Goal: Communication & Community: Participate in discussion

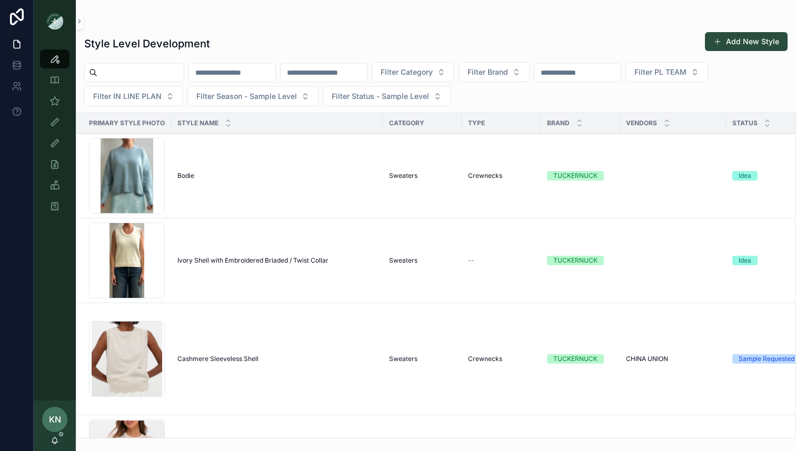
click at [154, 71] on input "scrollable content" at bounding box center [140, 72] width 86 height 15
click at [54, 443] on icon "scrollable content" at bounding box center [55, 440] width 8 height 8
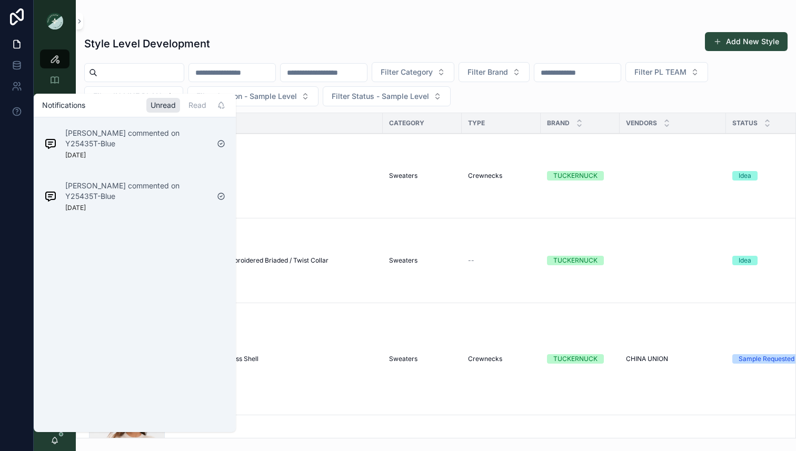
click at [146, 178] on div "Sara Goodman commented on Y25435T-Blue 6 days ago" at bounding box center [126, 196] width 173 height 40
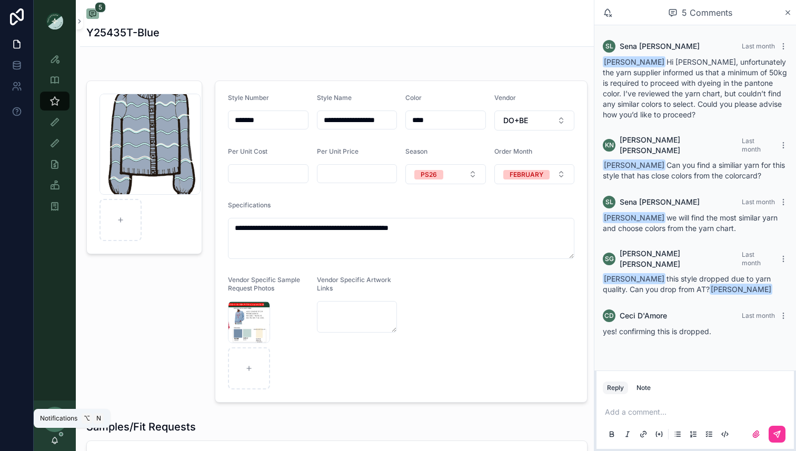
click at [57, 437] on icon "scrollable content" at bounding box center [55, 440] width 8 height 8
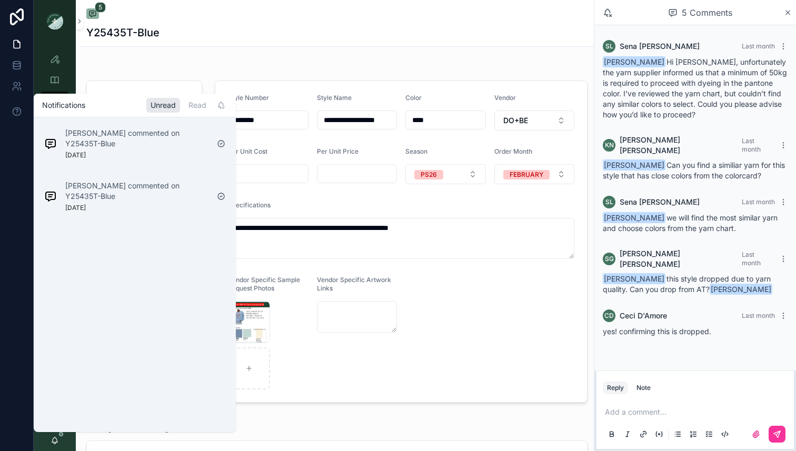
click at [195, 102] on div "Read" at bounding box center [197, 105] width 26 height 15
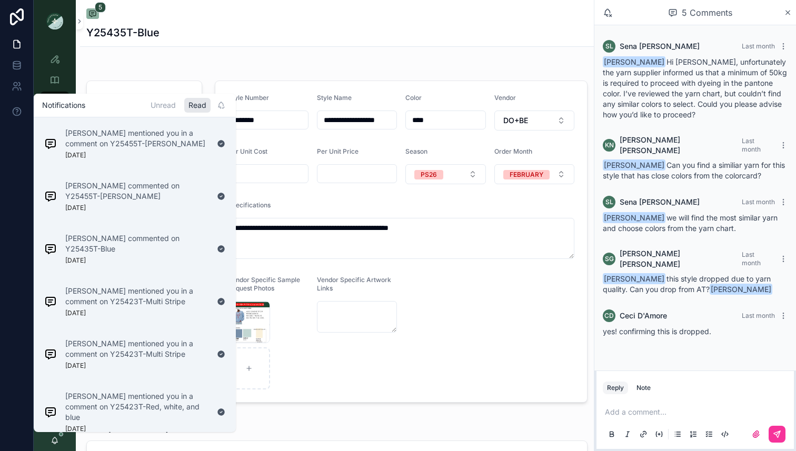
click at [161, 142] on p "Noelle Garcia-Farris mentioned you in a comment on Y25455T-Goji Berry" at bounding box center [136, 138] width 143 height 21
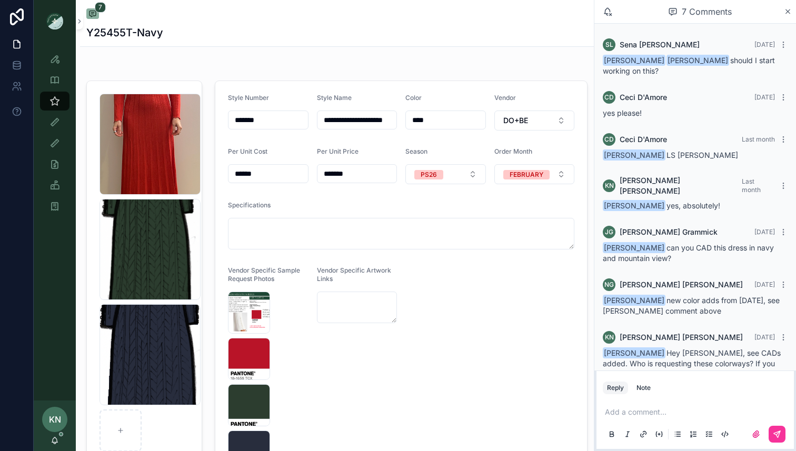
scroll to position [15, 0]
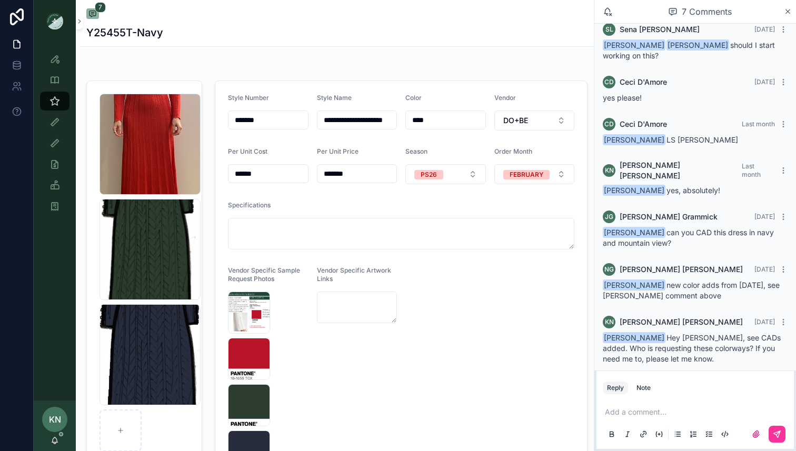
click at [121, 429] on icon "scrollable content" at bounding box center [120, 430] width 7 height 7
type input "**********"
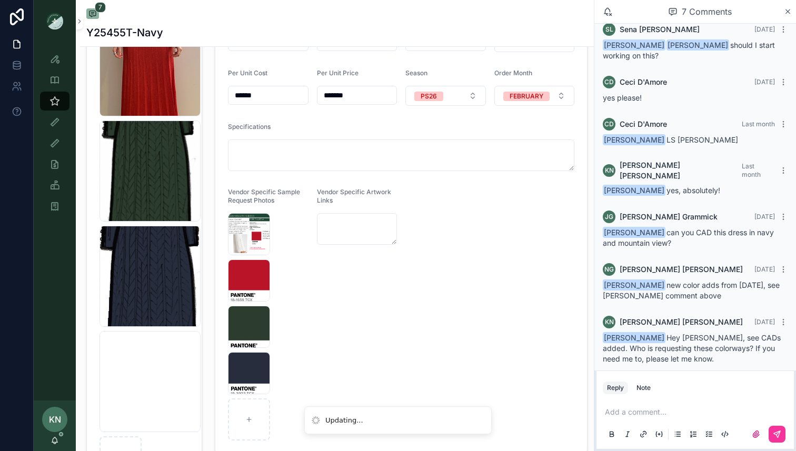
scroll to position [86, 0]
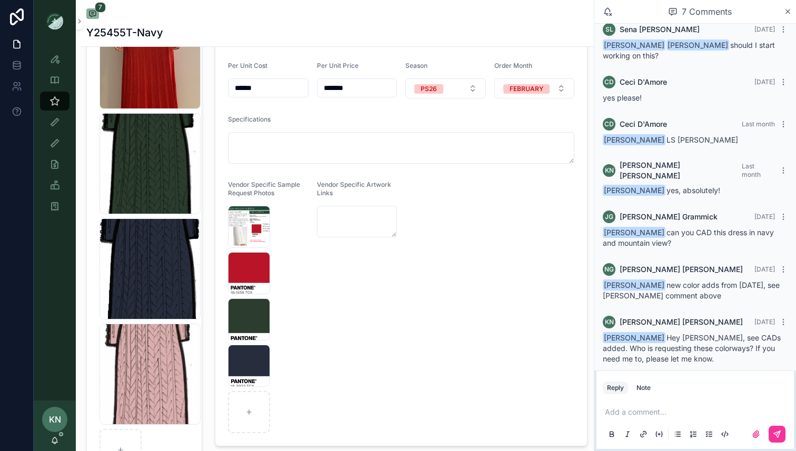
click at [611, 406] on div "Add a comment..." at bounding box center [695, 423] width 185 height 44
click at [612, 415] on p "scrollable content" at bounding box center [697, 412] width 185 height 11
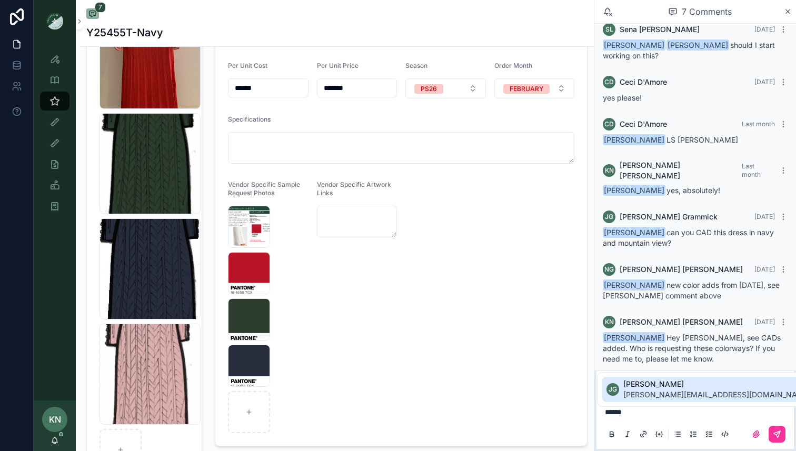
click at [650, 396] on span "julie@tnuck.com" at bounding box center [716, 395] width 187 height 11
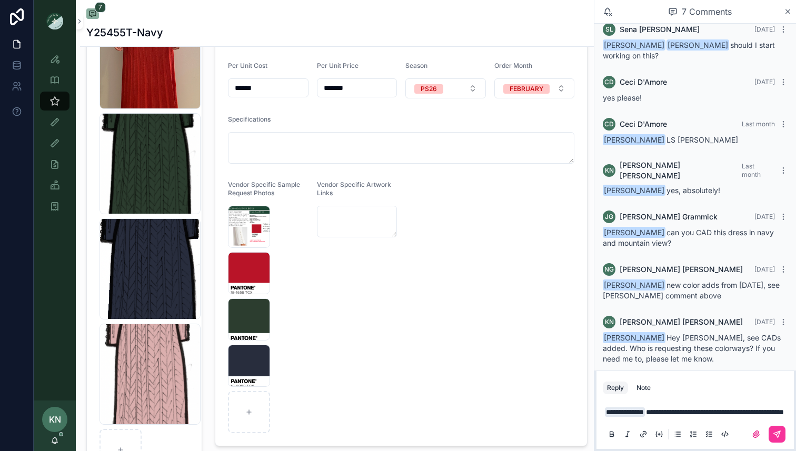
click at [777, 430] on icon "scrollable content" at bounding box center [777, 434] width 8 height 8
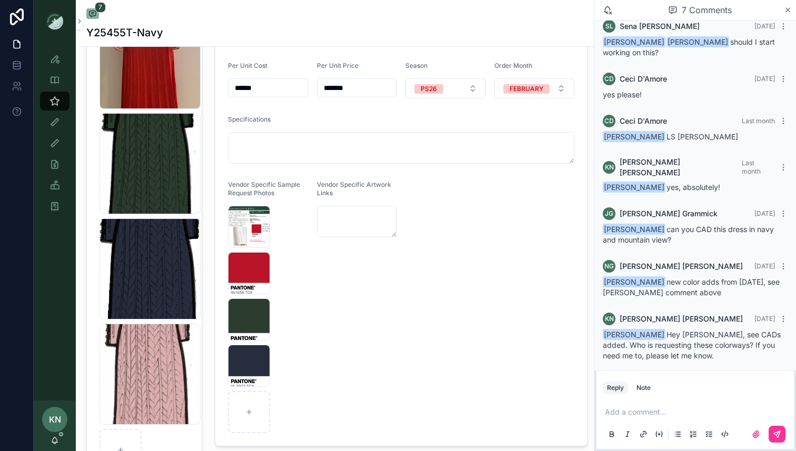
scroll to position [65, 0]
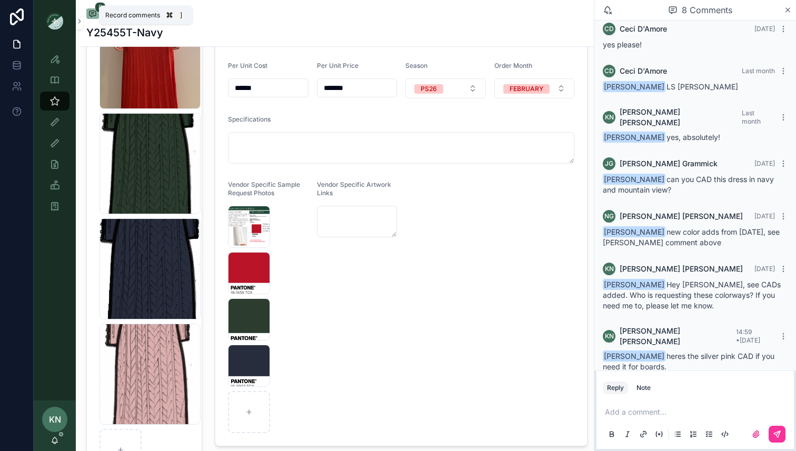
click at [94, 13] on icon "scrollable content" at bounding box center [92, 13] width 8 height 8
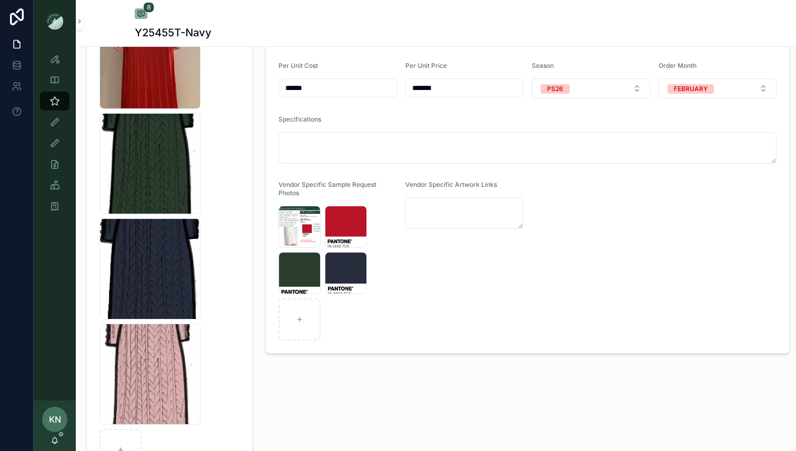
click at [351, 221] on div "Screenshot-2025-08-25-at-4.28.09-PM .png" at bounding box center [346, 227] width 42 height 42
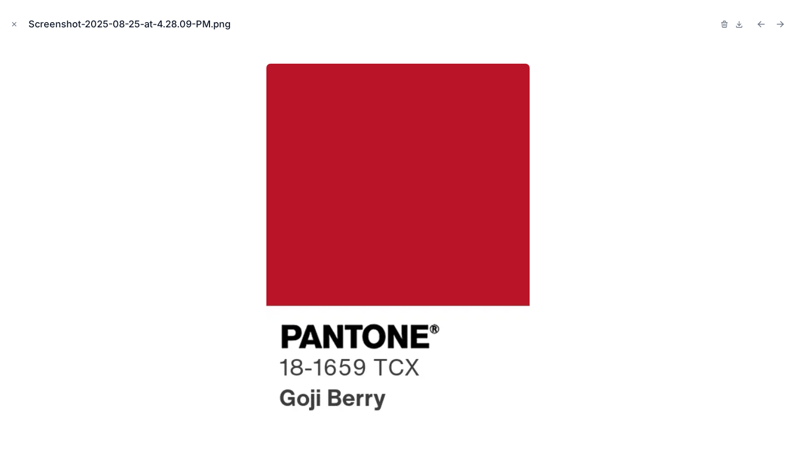
click at [14, 21] on icon "Close modal" at bounding box center [14, 24] width 7 height 7
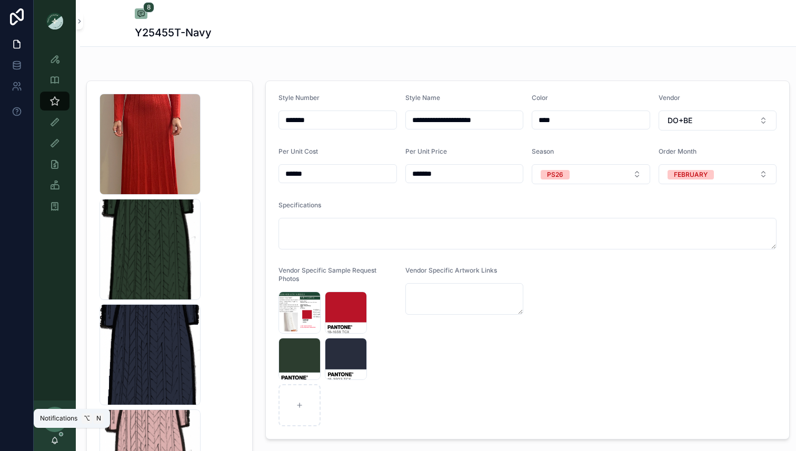
click at [55, 443] on icon "scrollable content" at bounding box center [55, 443] width 2 height 2
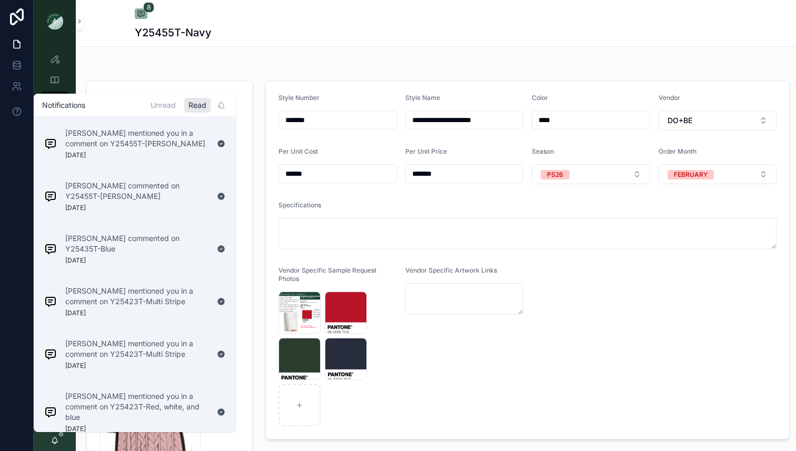
click at [134, 189] on p "Julie Grammick commented on Y25455T-Goji Berry" at bounding box center [136, 191] width 143 height 21
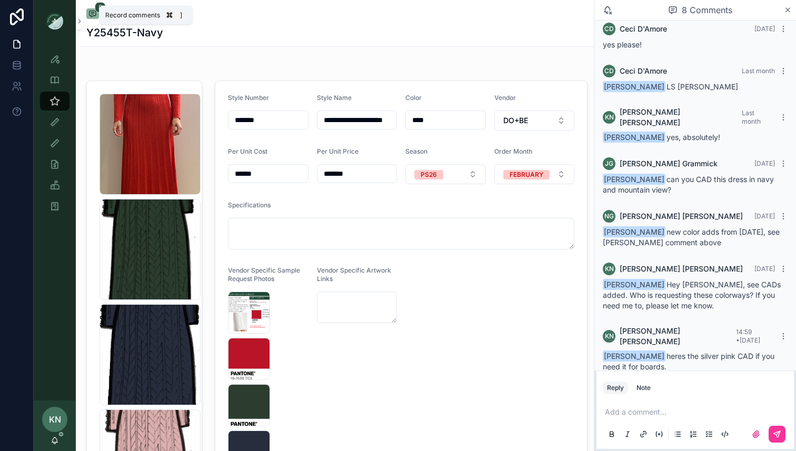
click at [94, 13] on icon "scrollable content" at bounding box center [92, 13] width 8 height 8
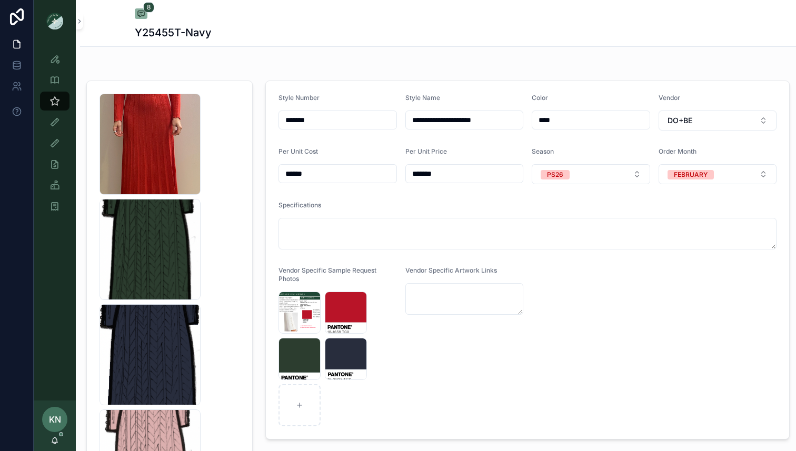
click at [106, 18] on div "8 Y25455T-Navy" at bounding box center [438, 23] width 716 height 47
click at [0, 0] on icon "scrollable content" at bounding box center [0, 0] width 0 height 0
click at [288, 305] on div "Screenshot-2025-08-25-at-4.30.30-PM .png" at bounding box center [299, 313] width 42 height 42
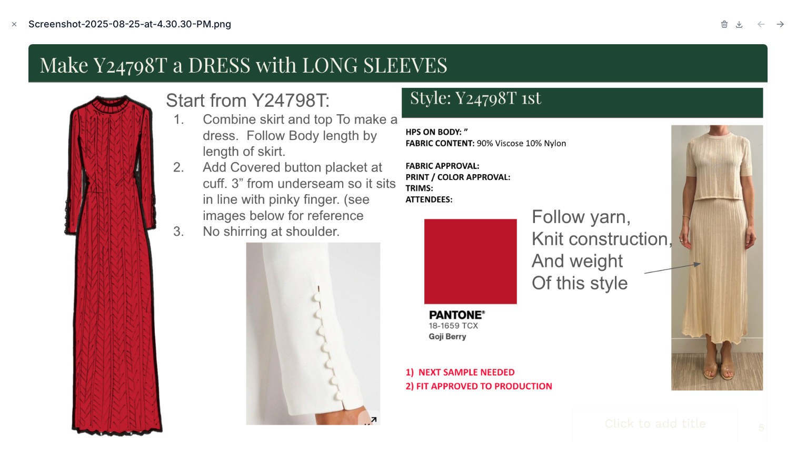
click at [10, 24] on button "Close modal" at bounding box center [14, 24] width 12 height 12
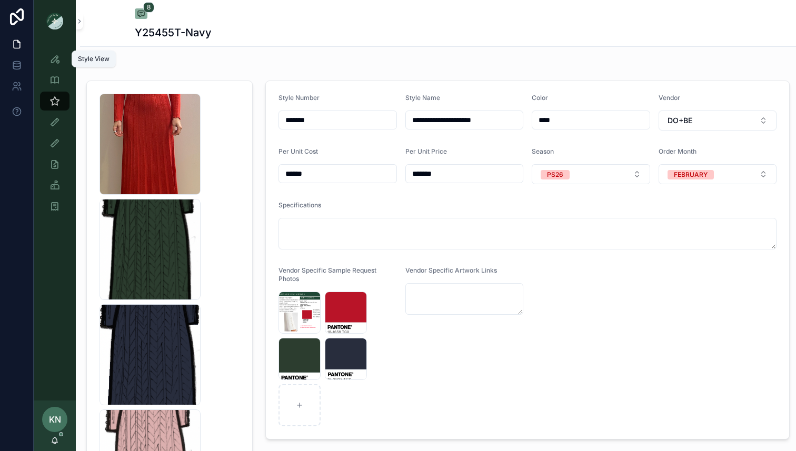
click at [57, 59] on icon "scrollable content" at bounding box center [54, 59] width 11 height 11
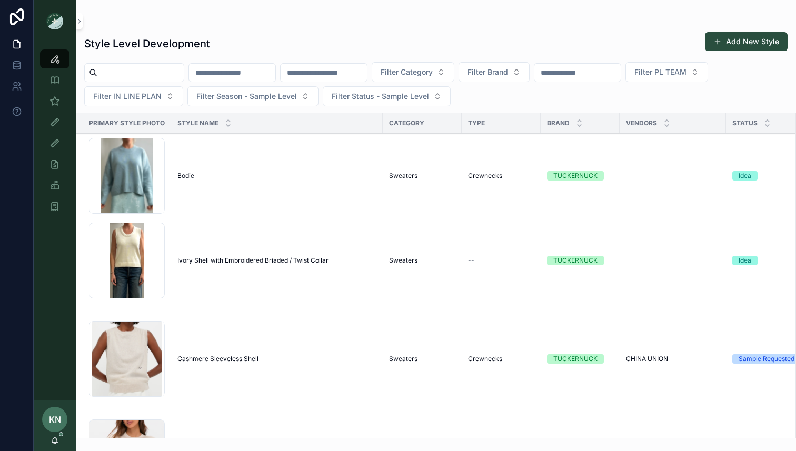
click at [162, 72] on input "scrollable content" at bounding box center [140, 72] width 86 height 15
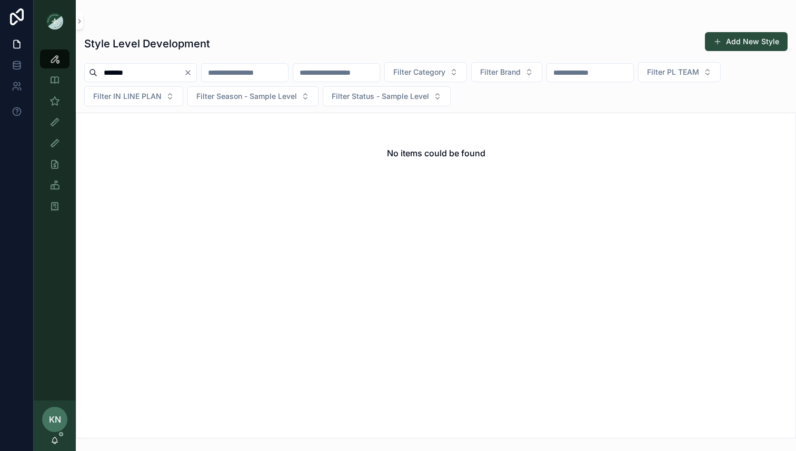
drag, startPoint x: 136, startPoint y: 73, endPoint x: 92, endPoint y: 70, distance: 44.3
click at [92, 71] on div "*******" at bounding box center [140, 72] width 113 height 19
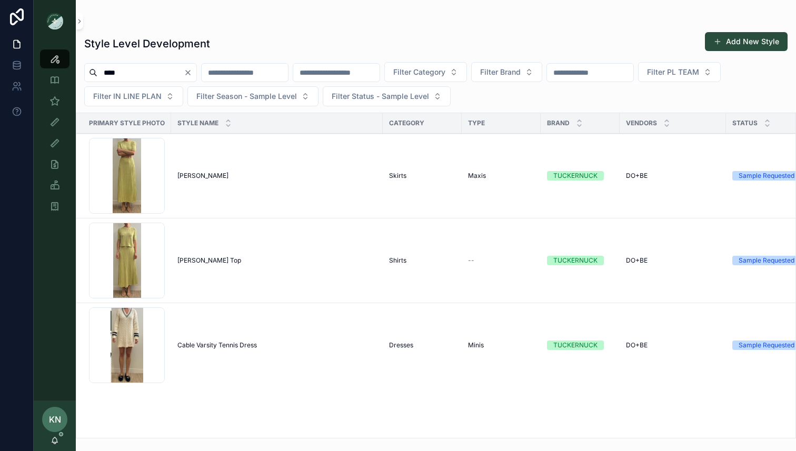
type input "****"
click at [142, 254] on div "Screenshot-2025-08-29-at-11.35.30-AM .png" at bounding box center [127, 261] width 76 height 76
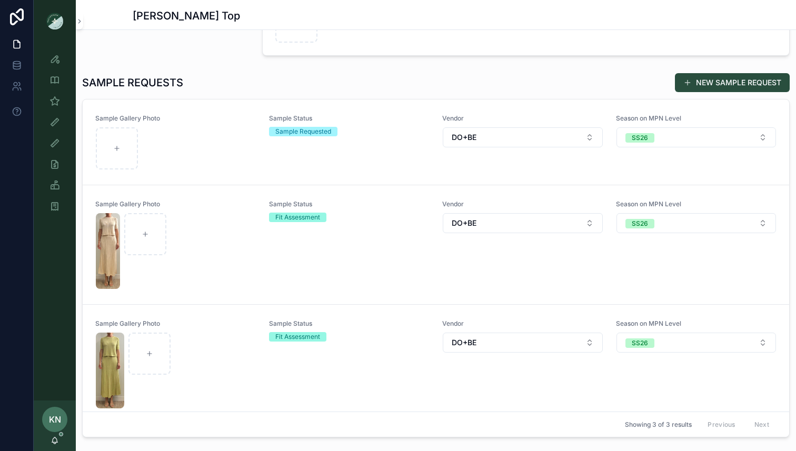
click at [116, 147] on icon "scrollable content" at bounding box center [116, 148] width 7 height 7
type input "**********"
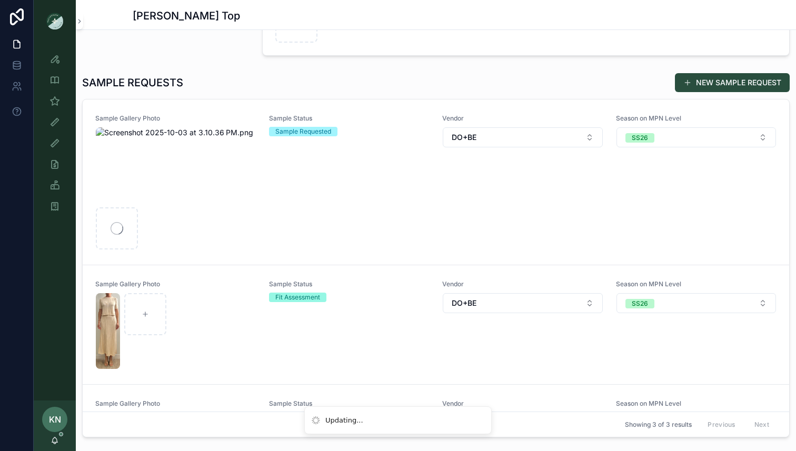
click at [269, 179] on div "Sample Status Sample Requested" at bounding box center [349, 182] width 161 height 136
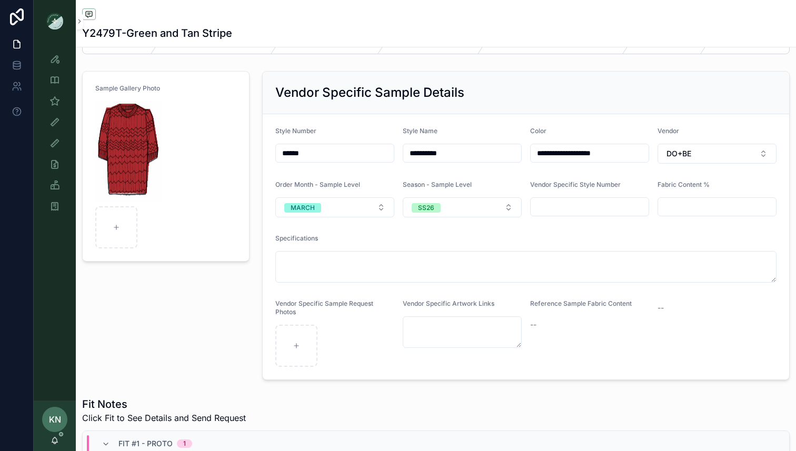
scroll to position [37, 0]
click at [145, 159] on img "scrollable content" at bounding box center [128, 152] width 66 height 101
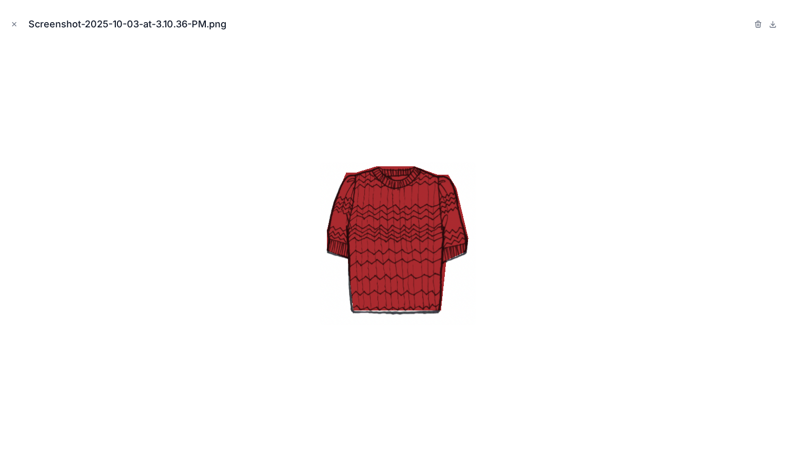
click at [14, 27] on icon "Close modal" at bounding box center [14, 24] width 7 height 7
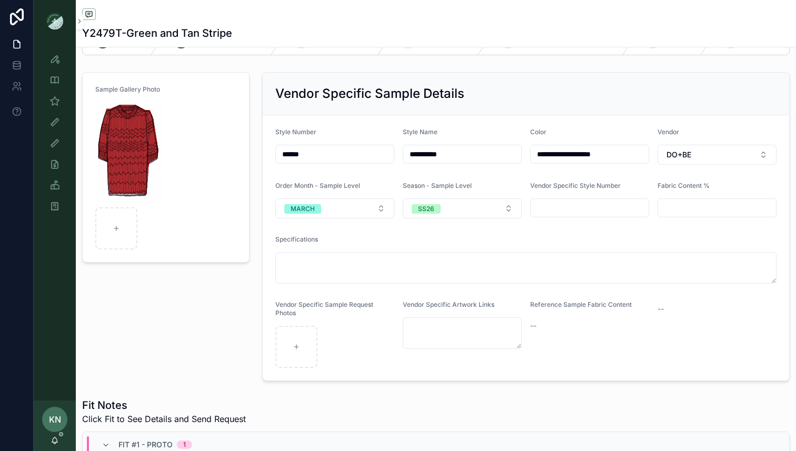
click at [152, 106] on img "scrollable content" at bounding box center [128, 152] width 66 height 101
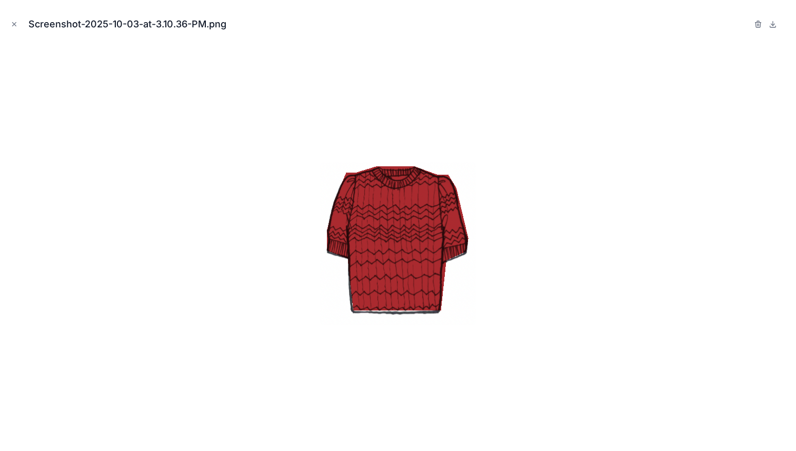
click at [754, 24] on icon "button" at bounding box center [758, 24] width 8 height 8
click at [748, 24] on icon "button" at bounding box center [748, 25] width 0 height 2
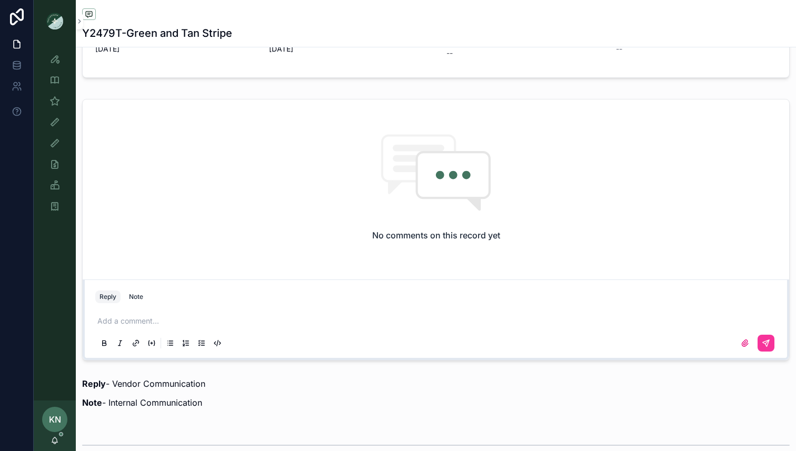
scroll to position [786, 0]
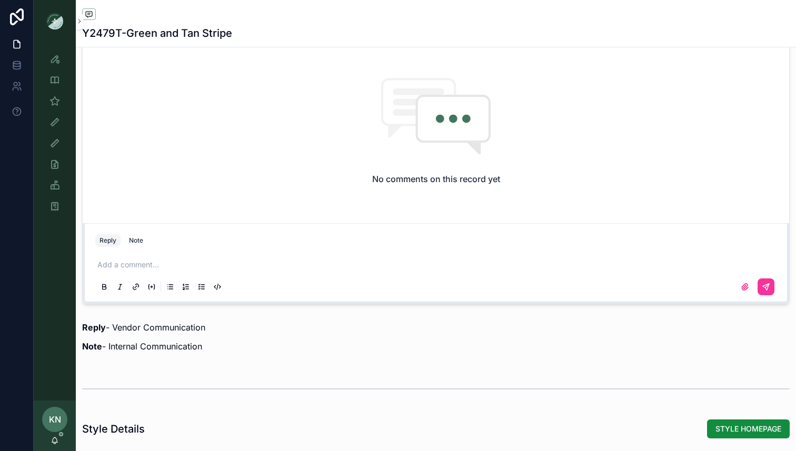
click at [255, 262] on p "scrollable content" at bounding box center [437, 265] width 681 height 11
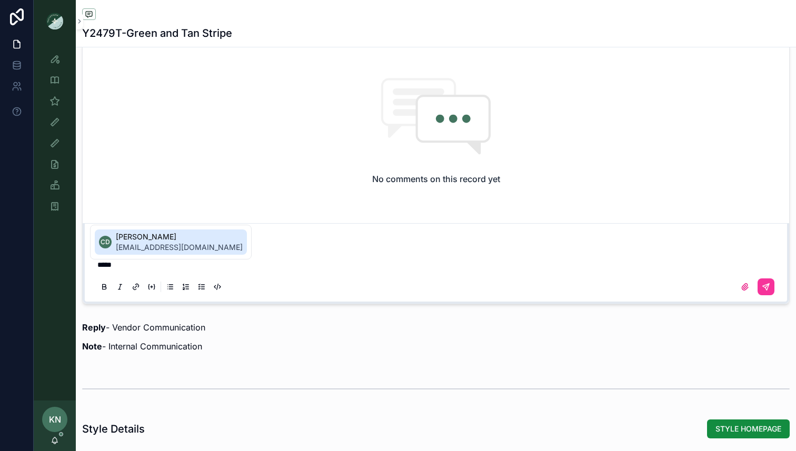
click at [155, 236] on span "Ceci D'Amore" at bounding box center [179, 237] width 127 height 11
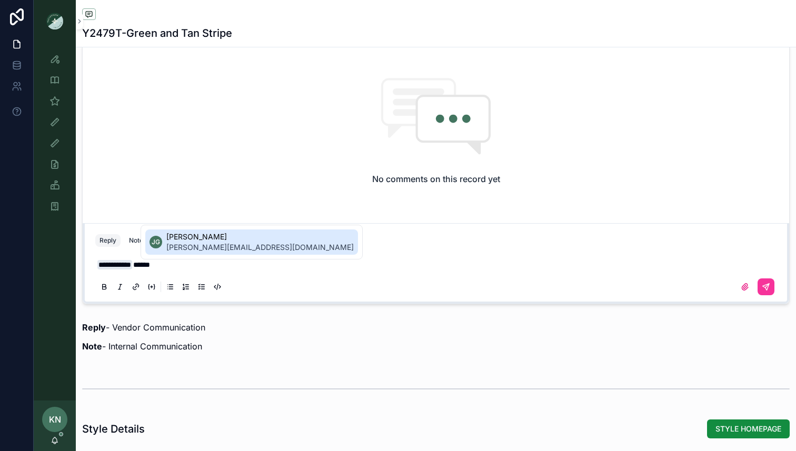
click at [178, 241] on span "Julie Grammick" at bounding box center [259, 237] width 187 height 11
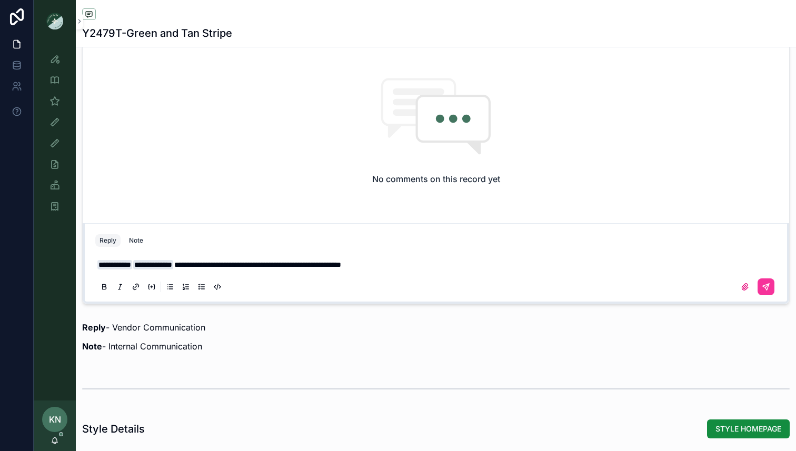
click at [764, 287] on icon "scrollable content" at bounding box center [766, 287] width 8 height 8
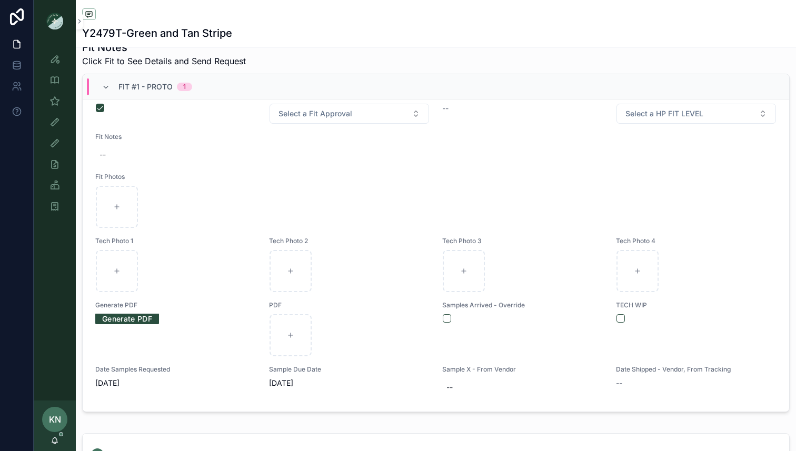
scroll to position [0, 0]
